Goal: Task Accomplishment & Management: Use online tool/utility

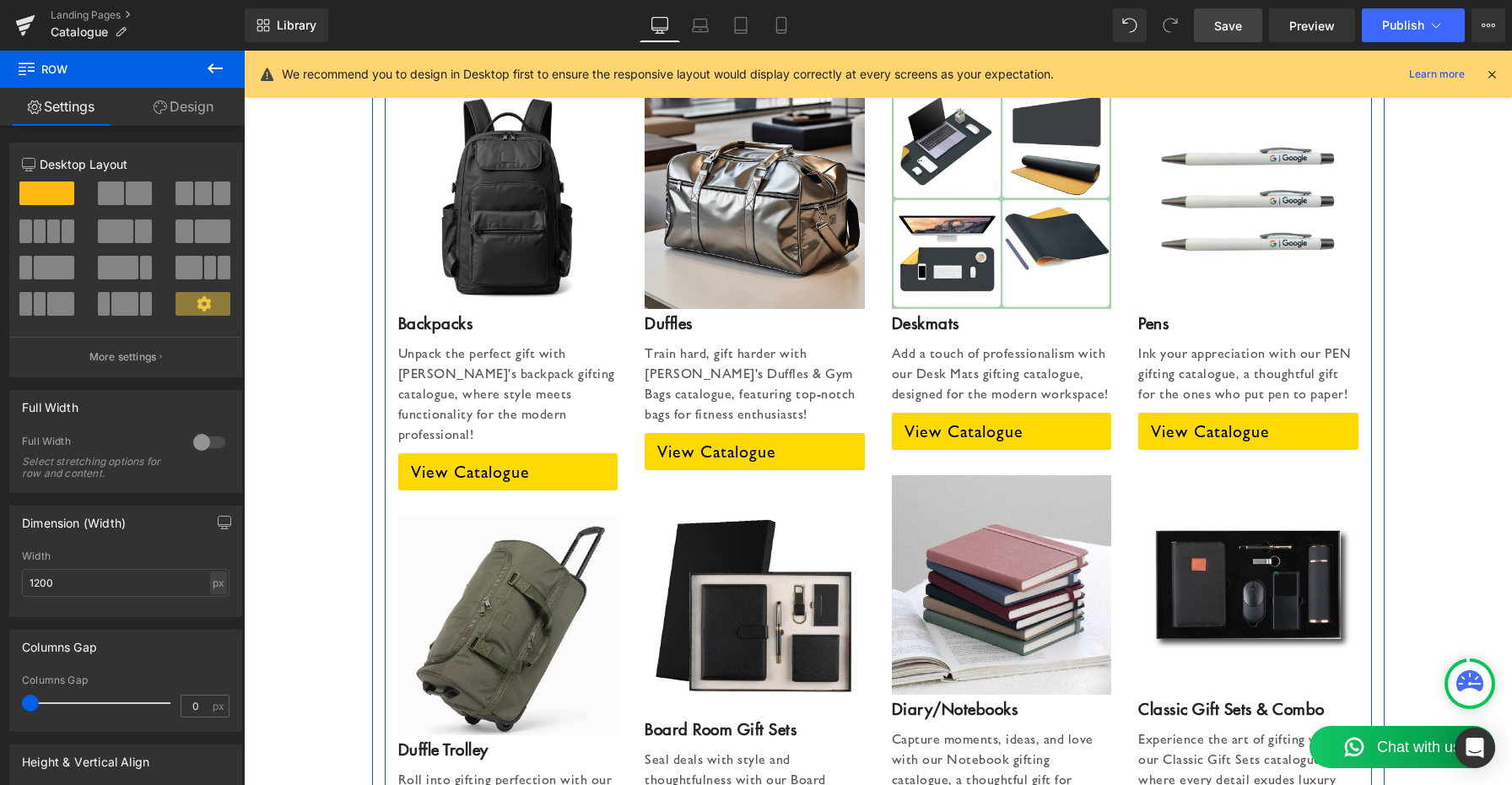
scroll to position [2308, 0]
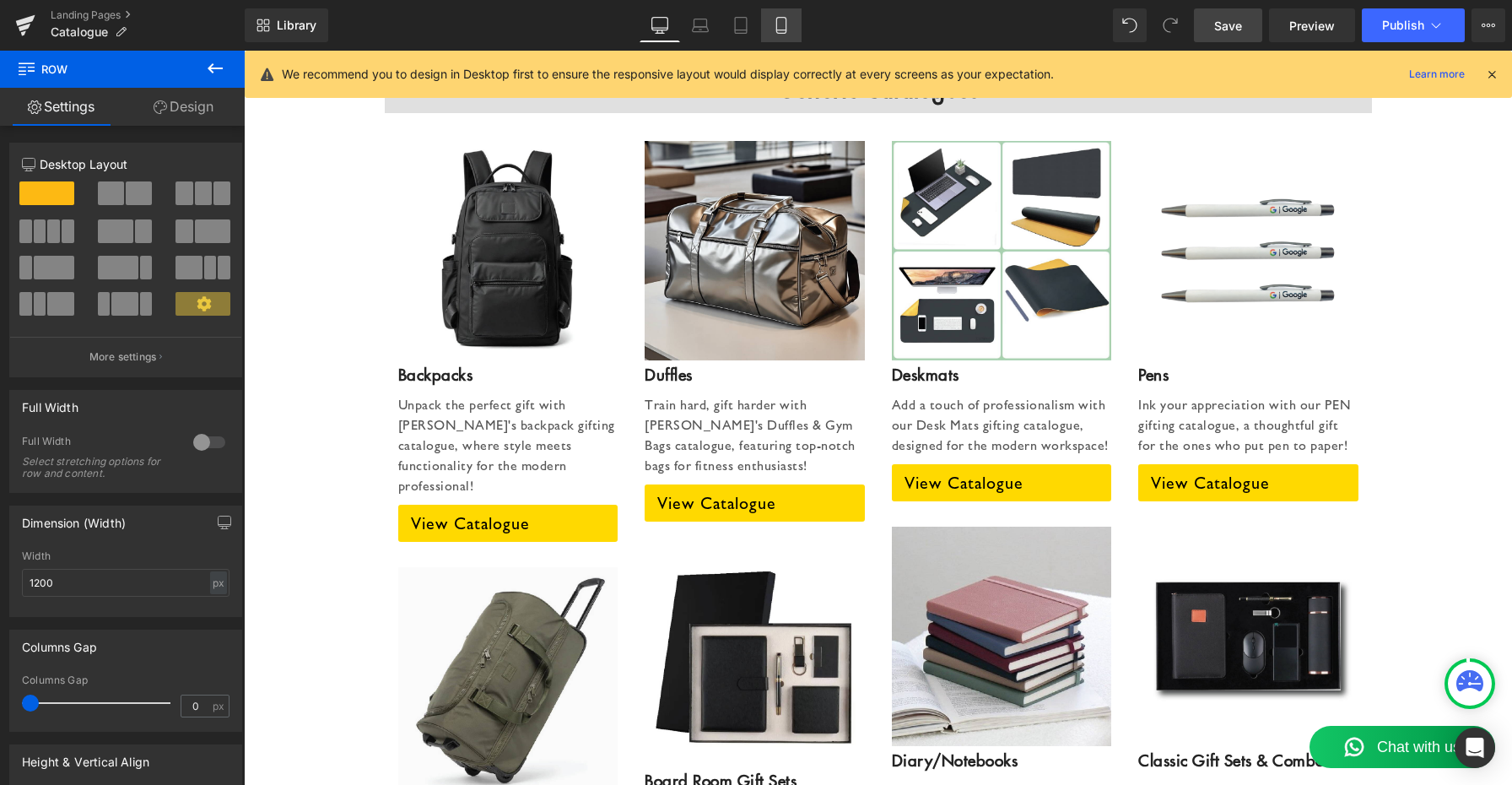
click at [776, 27] on icon at bounding box center [780, 25] width 9 height 16
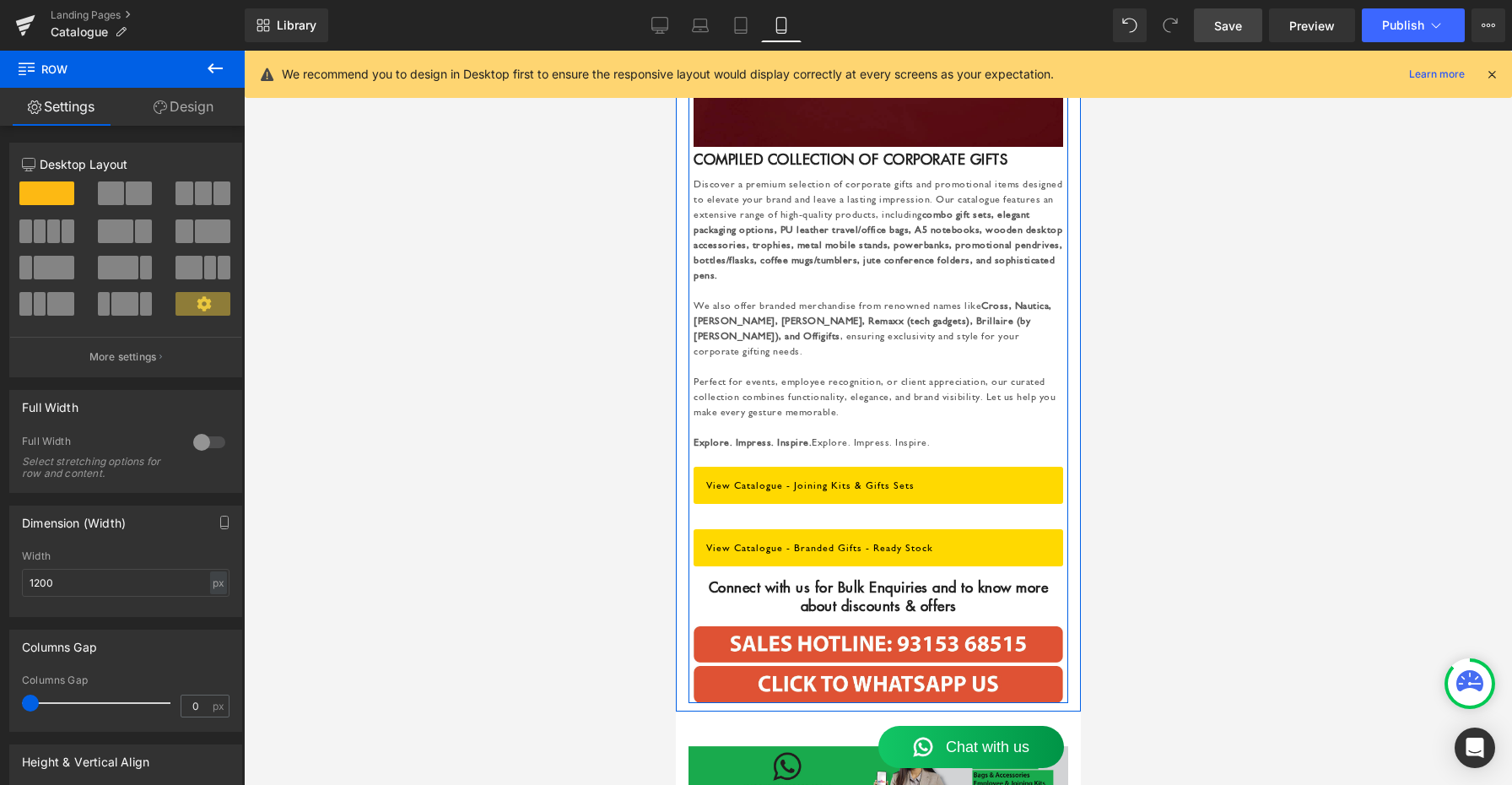
scroll to position [2853, 0]
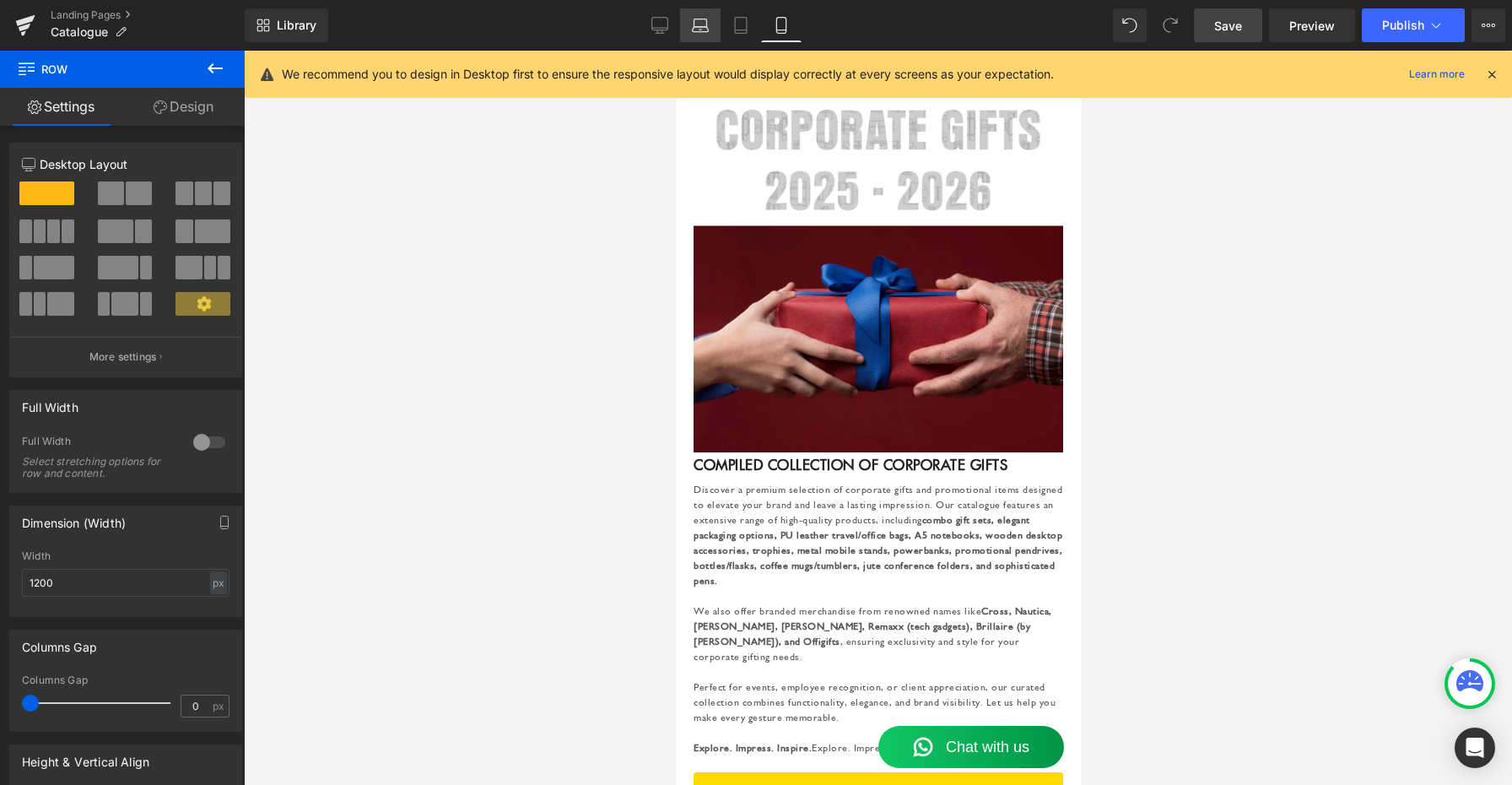
click at [697, 27] on icon at bounding box center [701, 29] width 16 height 5
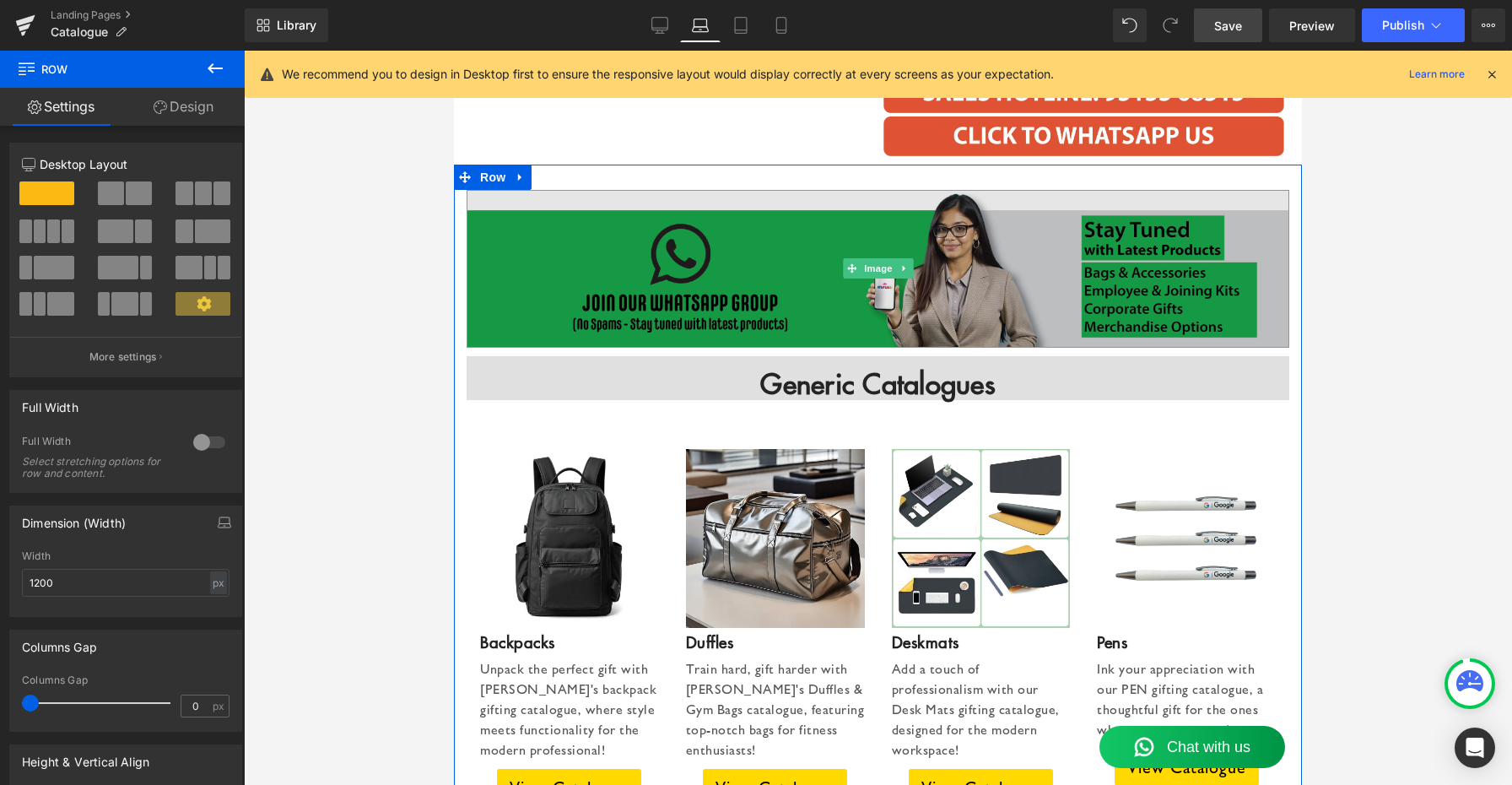
scroll to position [1982, 0]
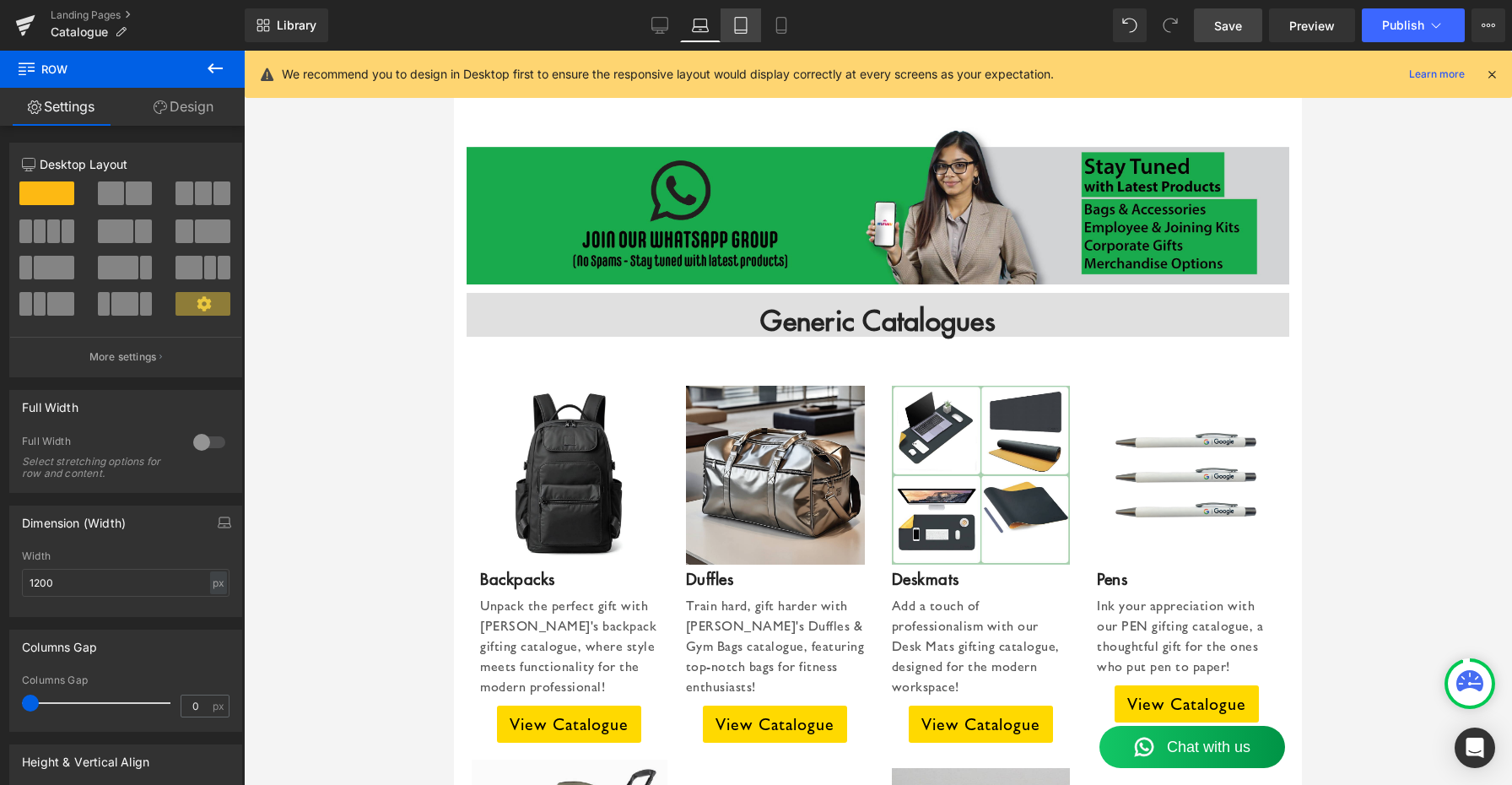
click at [750, 38] on link "Tablet" at bounding box center [740, 25] width 40 height 33
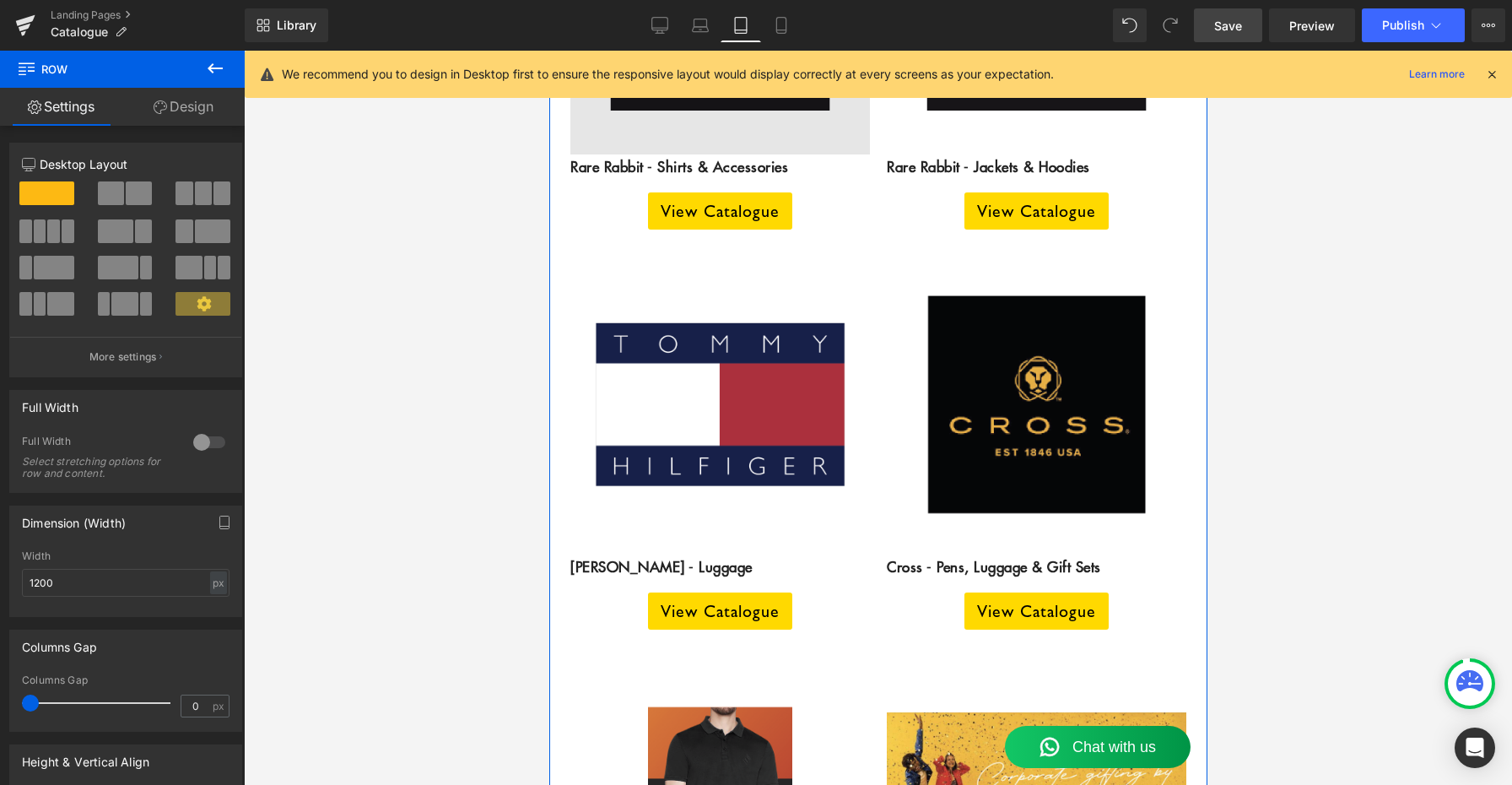
scroll to position [6357, 0]
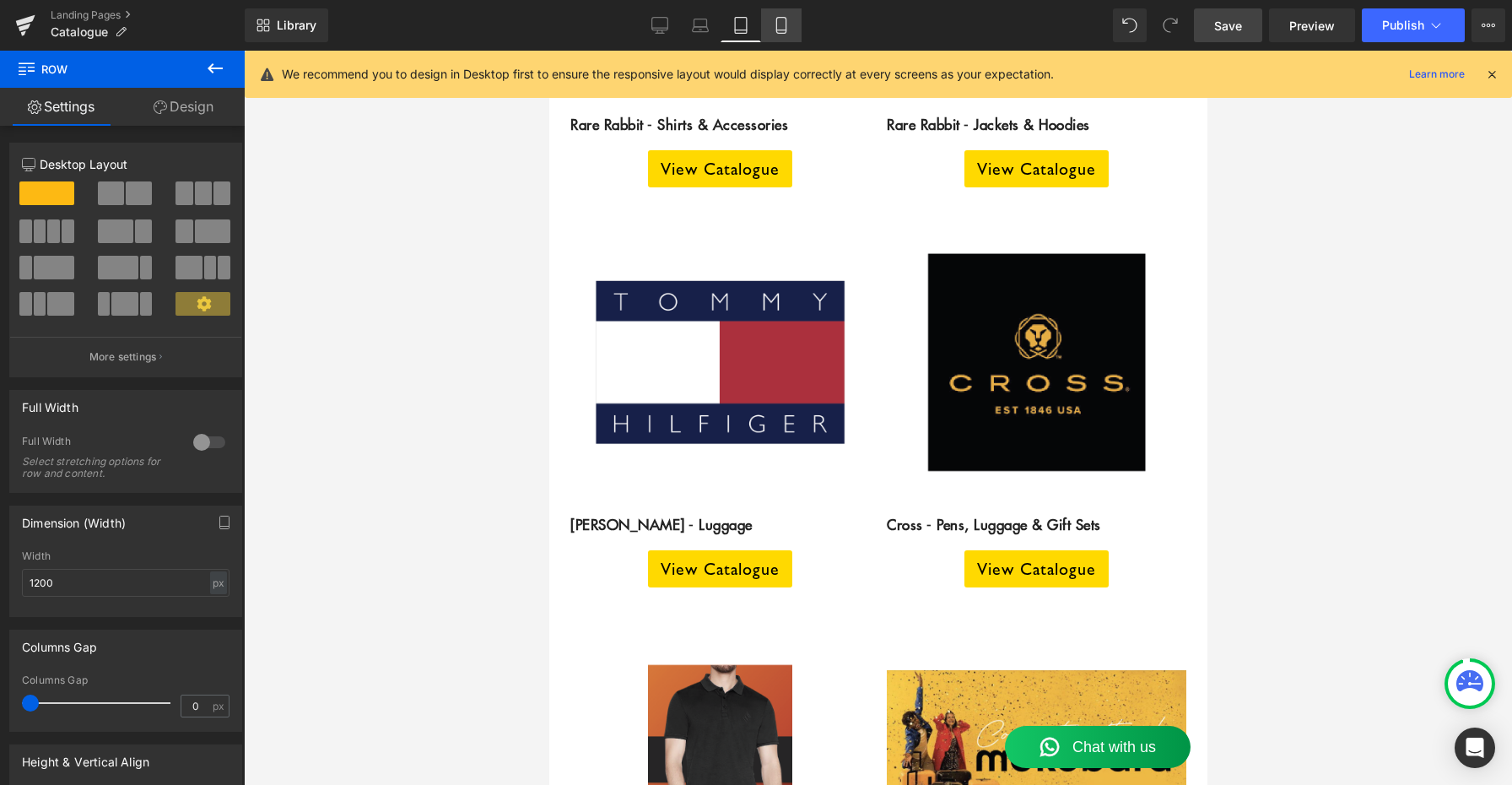
click at [786, 25] on icon at bounding box center [781, 25] width 17 height 17
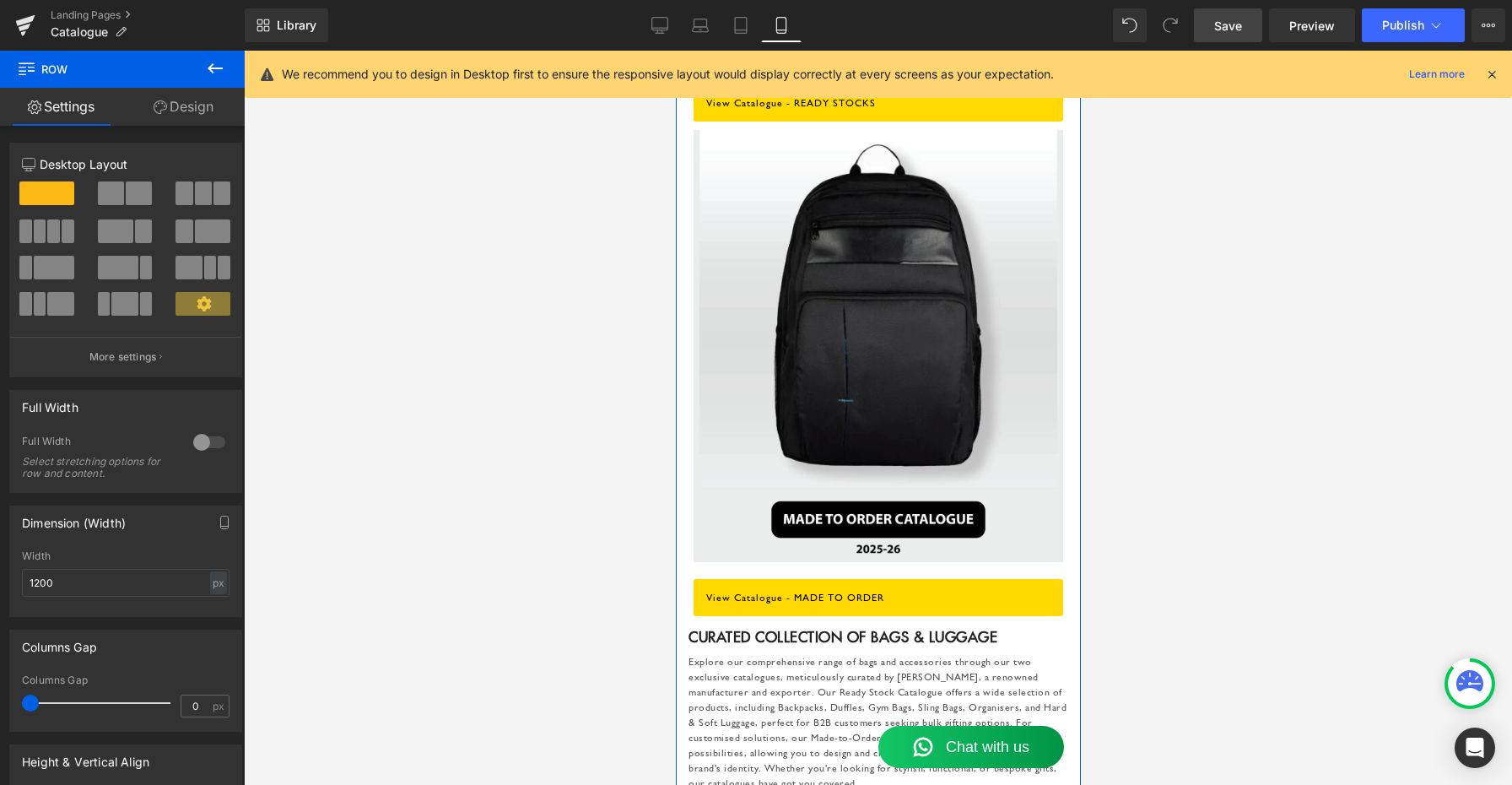
scroll to position [1263, 0]
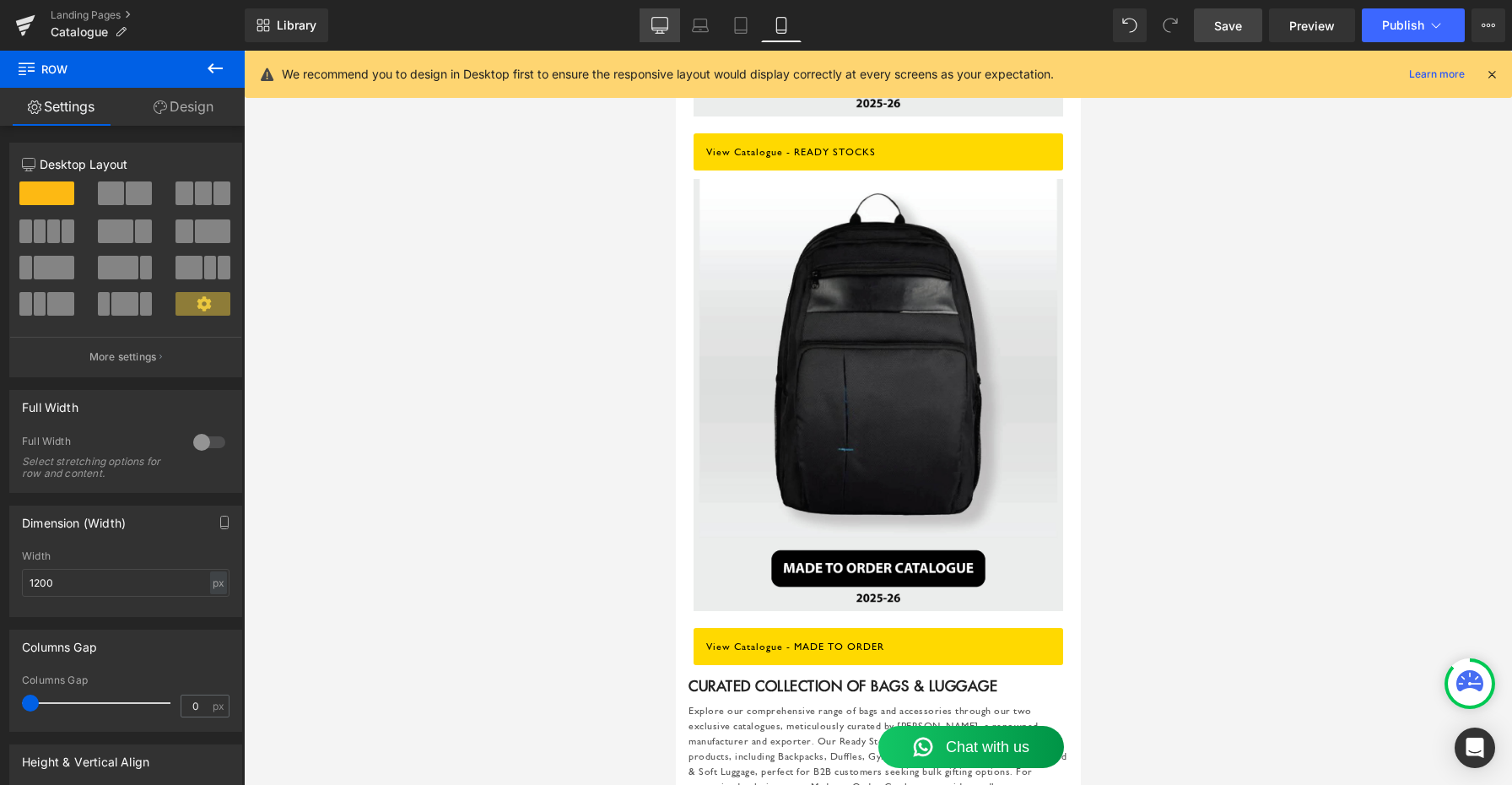
click at [659, 15] on link "Desktop" at bounding box center [659, 25] width 40 height 33
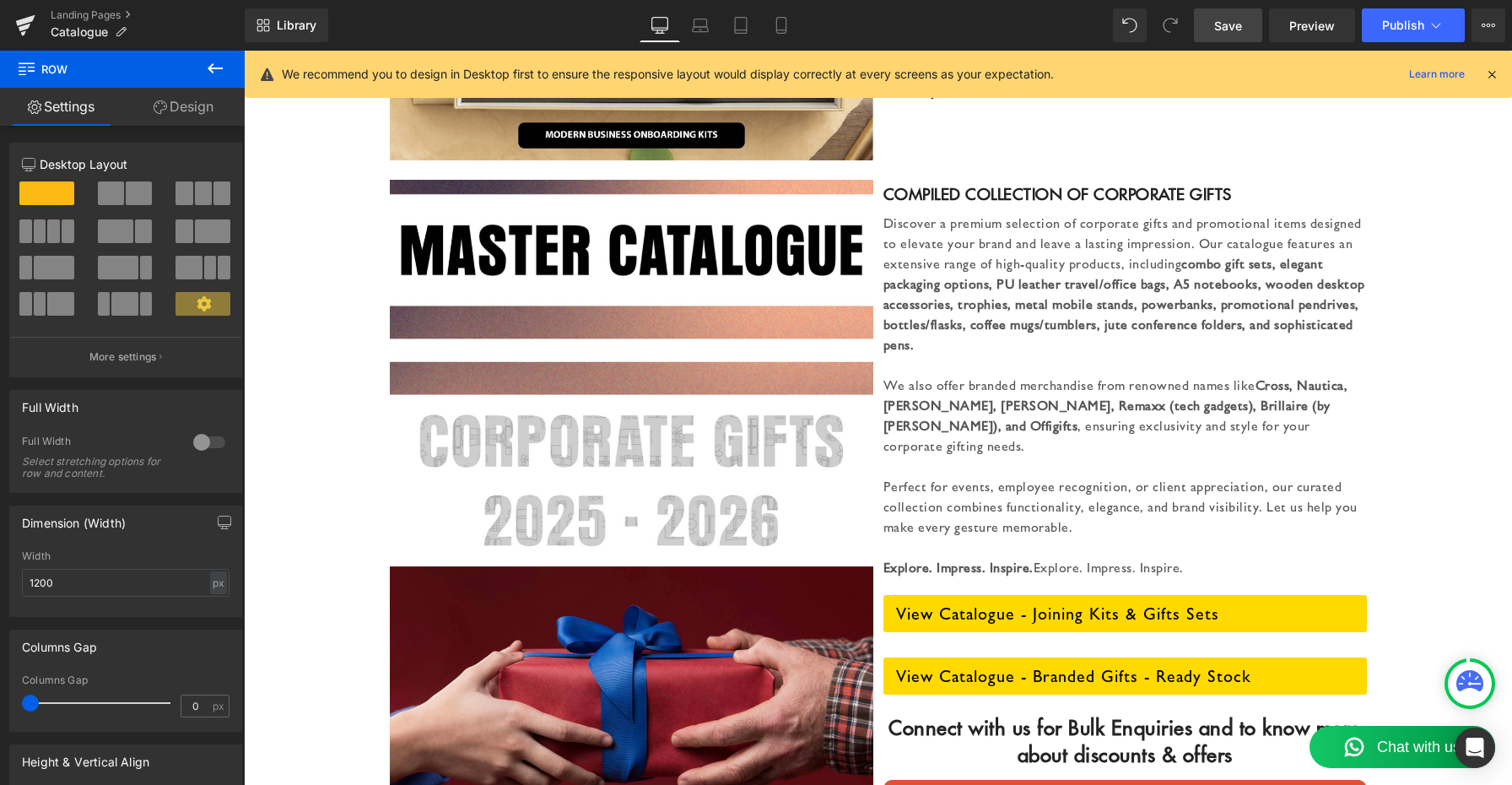
click at [1233, 37] on link "Save" at bounding box center [1228, 25] width 69 height 33
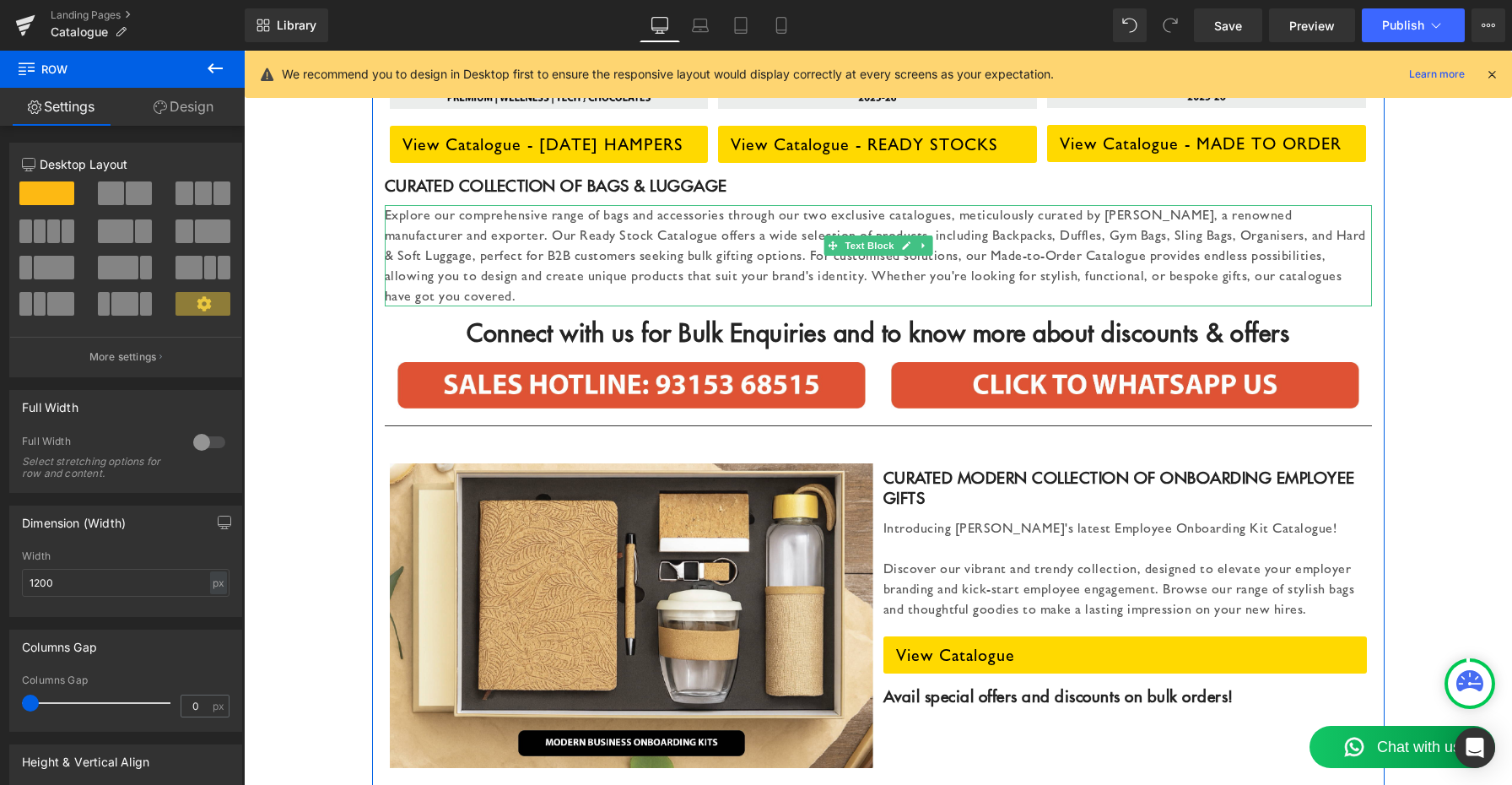
scroll to position [640, 0]
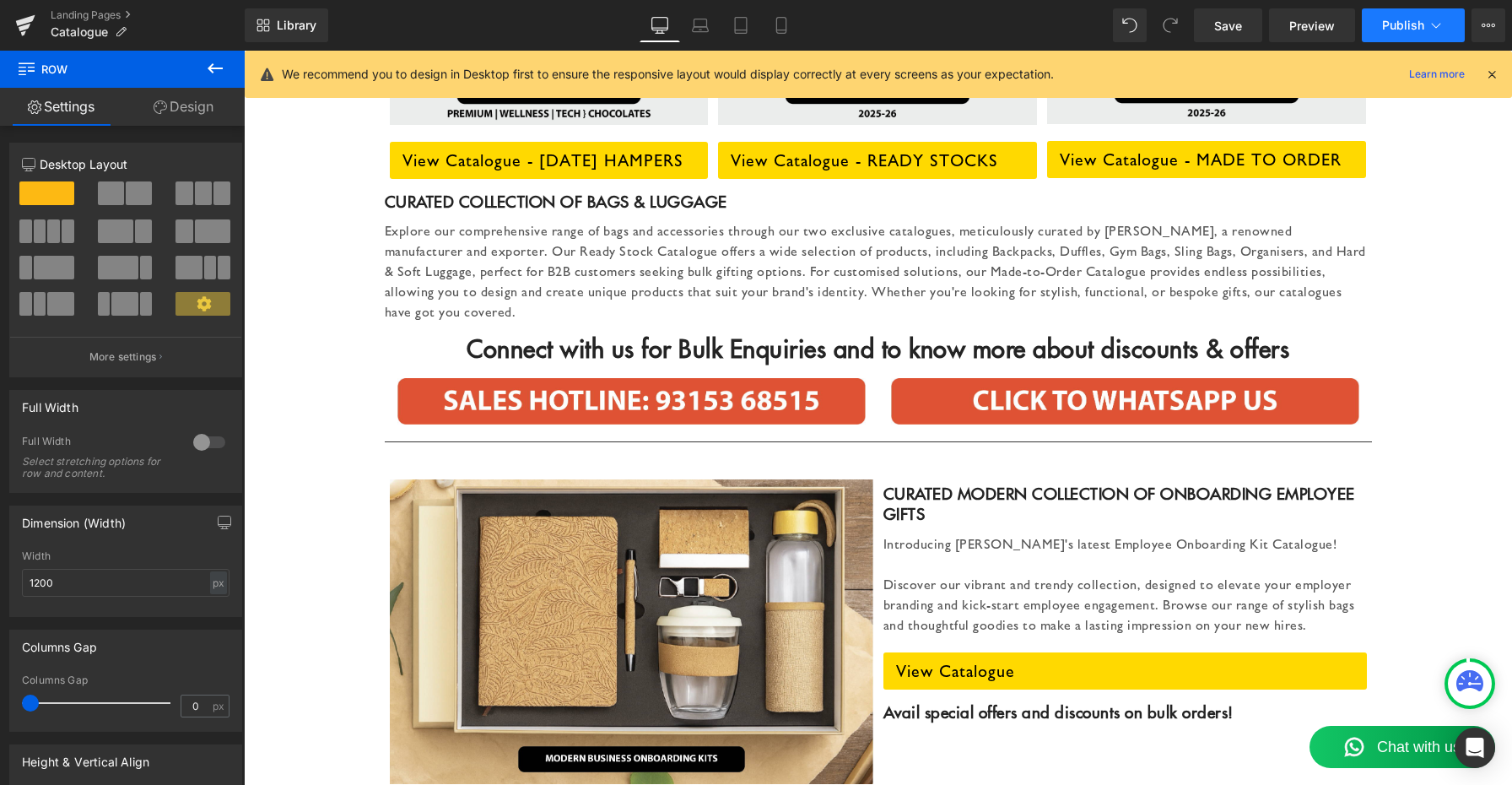
click at [1400, 30] on span "Publish" at bounding box center [1402, 25] width 42 height 14
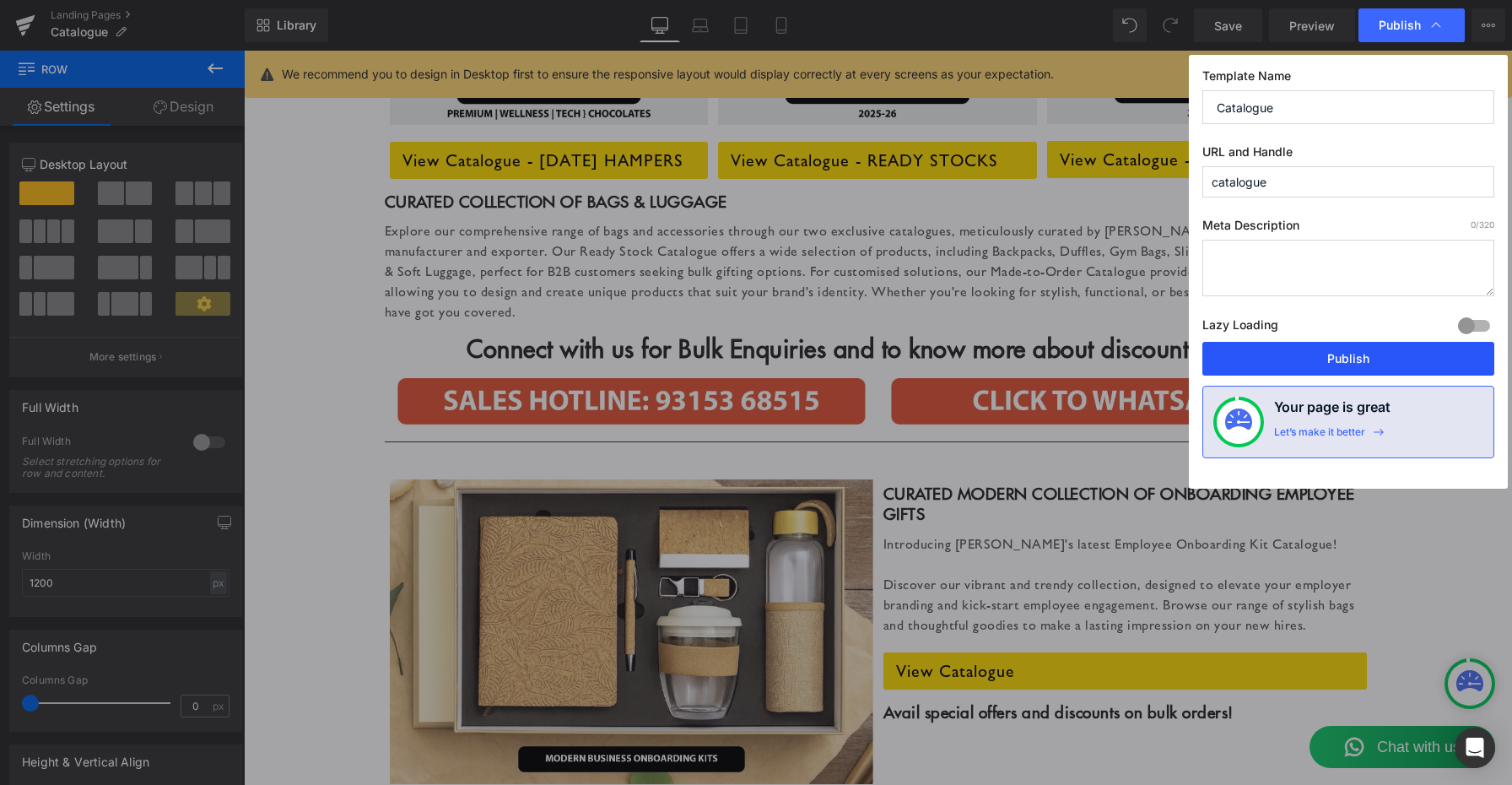
click at [1347, 356] on button "Publish" at bounding box center [1348, 359] width 292 height 33
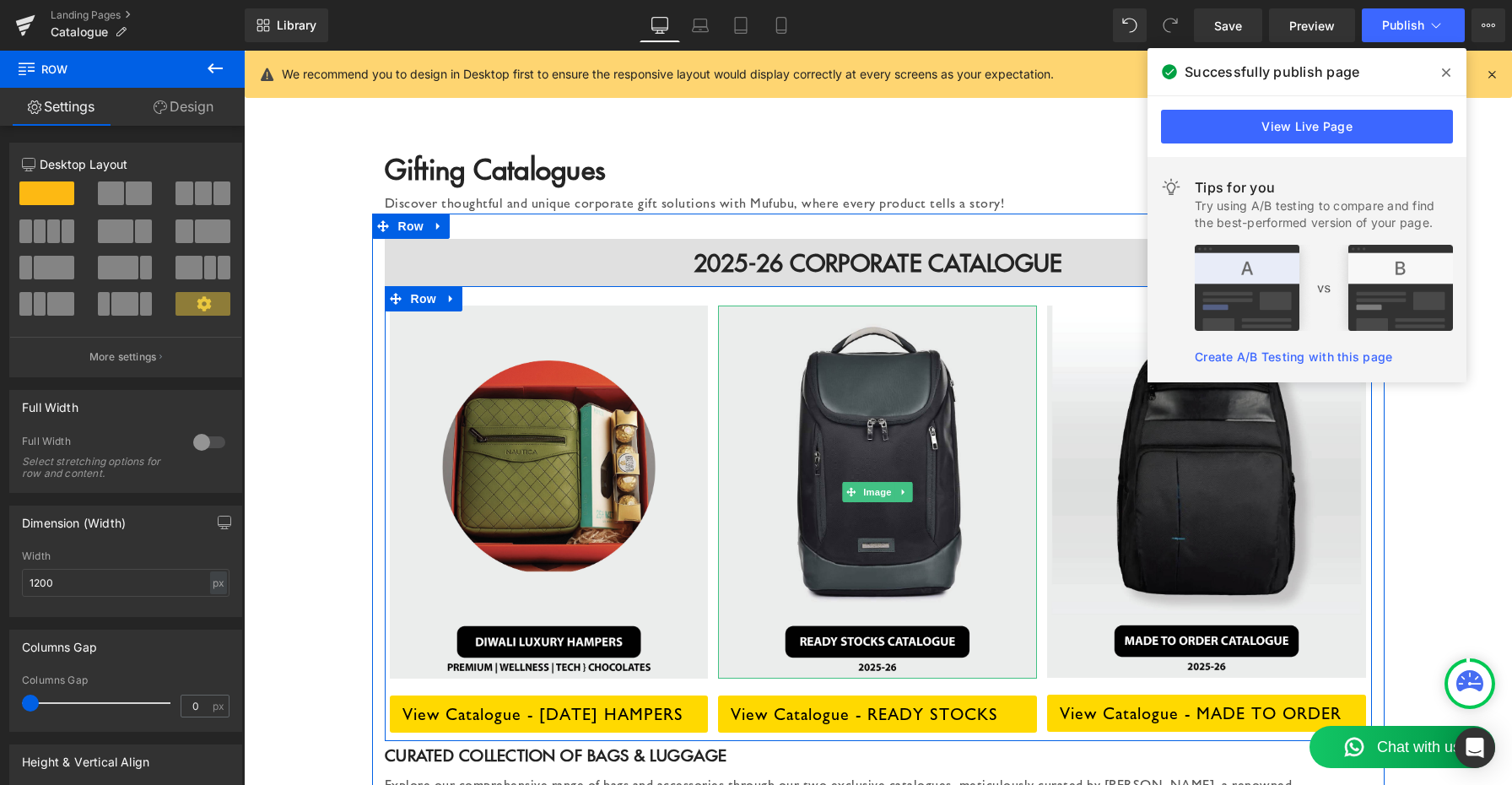
scroll to position [0, 0]
